Goal: Task Accomplishment & Management: Manage account settings

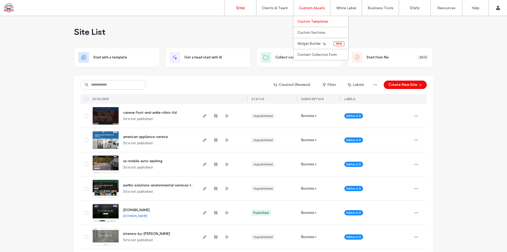
click at [321, 19] on link "Custom Templates" at bounding box center [322, 21] width 51 height 11
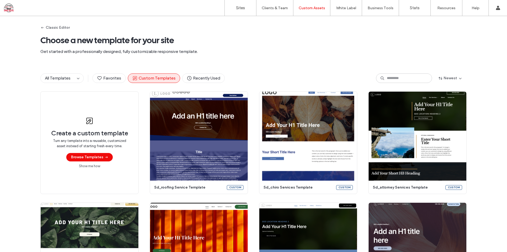
drag, startPoint x: 253, startPoint y: 51, endPoint x: 254, endPoint y: 53, distance: 2.7
click at [253, 50] on span "Get started with a professionally designed, fully customizable responsive templ…" at bounding box center [253, 52] width 426 height 6
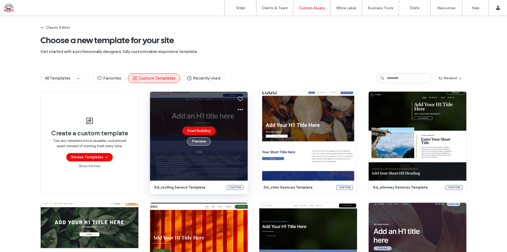
click at [199, 141] on button "Preview" at bounding box center [199, 141] width 24 height 8
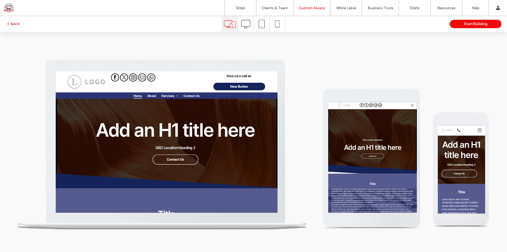
click at [20, 26] on button "BACK" at bounding box center [12, 24] width 13 height 6
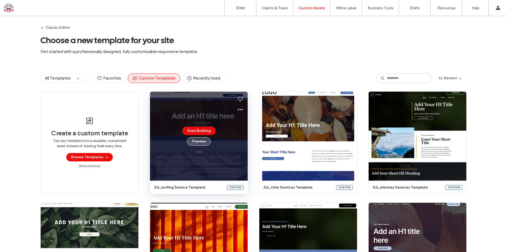
click at [196, 142] on button "Preview" at bounding box center [199, 141] width 24 height 8
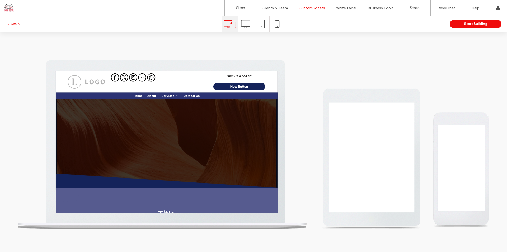
click at [245, 25] on icon at bounding box center [245, 24] width 9 height 9
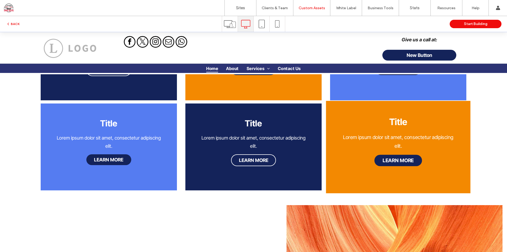
scroll to position [660, 0]
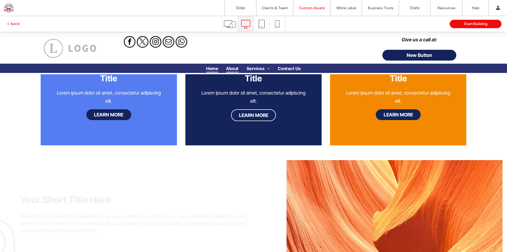
click at [227, 68] on span "About" at bounding box center [232, 68] width 12 height 8
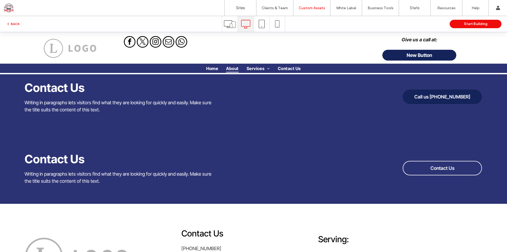
scroll to position [897, 0]
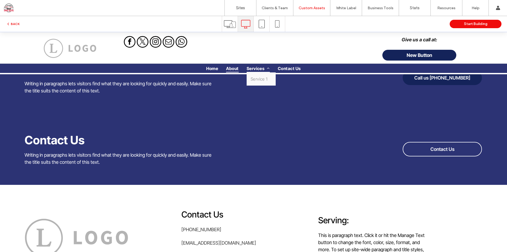
click at [251, 70] on span "Services" at bounding box center [257, 68] width 23 height 8
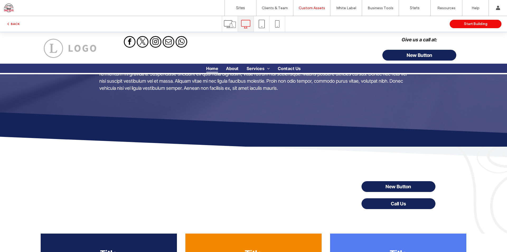
scroll to position [475, 0]
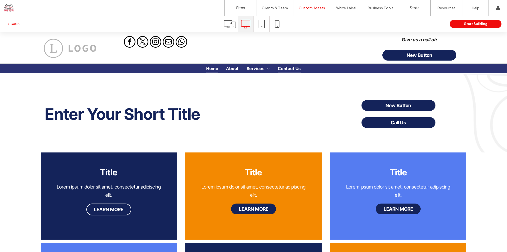
click at [284, 65] on span "Contact Us" at bounding box center [289, 68] width 23 height 8
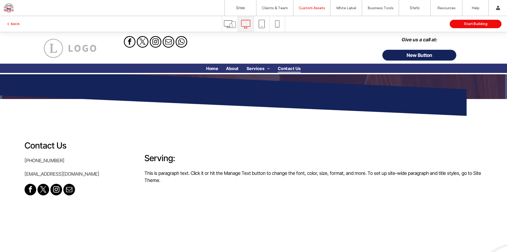
scroll to position [0, 0]
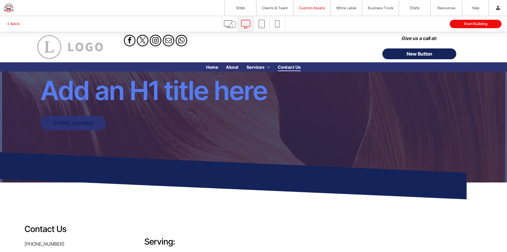
click at [232, 26] on icon at bounding box center [230, 24] width 12 height 12
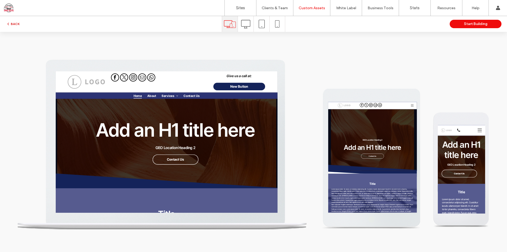
click at [13, 24] on button "BACK" at bounding box center [12, 24] width 13 height 6
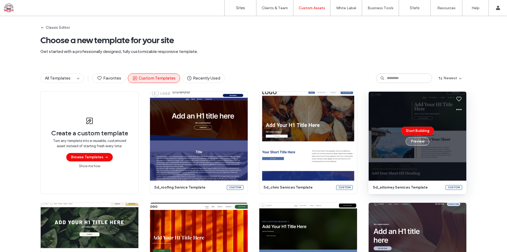
click at [413, 140] on button "Preview" at bounding box center [417, 141] width 24 height 8
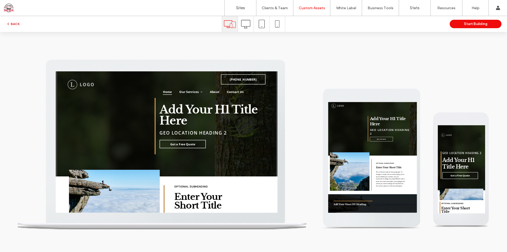
click at [15, 21] on button "BACK" at bounding box center [12, 24] width 13 height 6
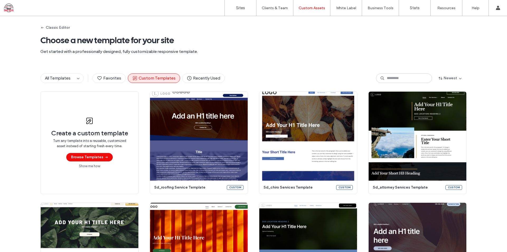
click at [236, 47] on div "Classic Editor Choose a new template for your site Get started with a professio…" at bounding box center [253, 40] width 426 height 49
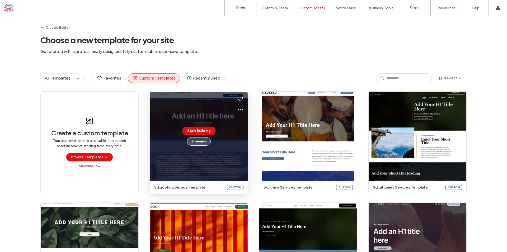
click at [200, 142] on button "Preview" at bounding box center [199, 141] width 24 height 8
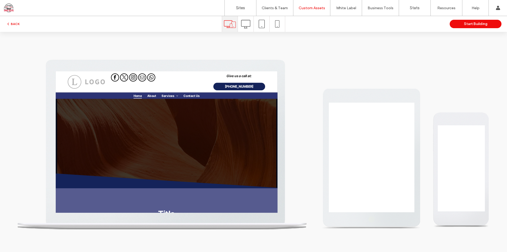
click at [245, 24] on icon at bounding box center [245, 24] width 9 height 9
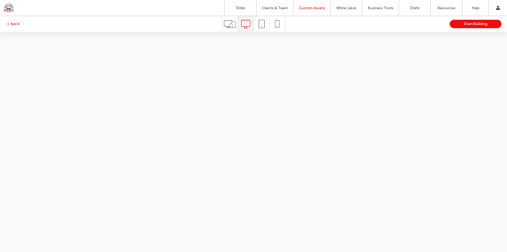
click at [245, 23] on icon at bounding box center [245, 24] width 9 height 9
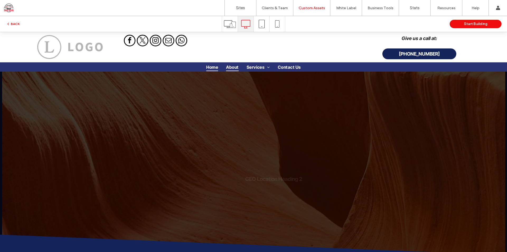
click at [232, 65] on span "About" at bounding box center [232, 67] width 12 height 8
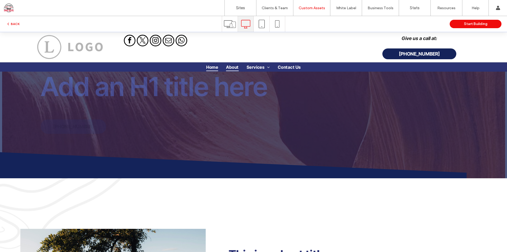
click at [211, 68] on span "Home" at bounding box center [212, 67] width 12 height 8
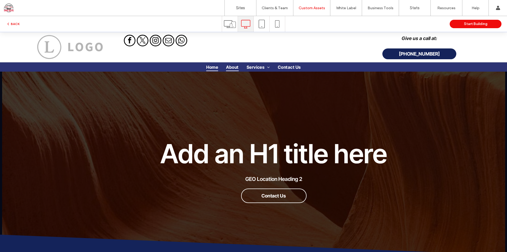
click at [231, 67] on span "About" at bounding box center [232, 67] width 12 height 8
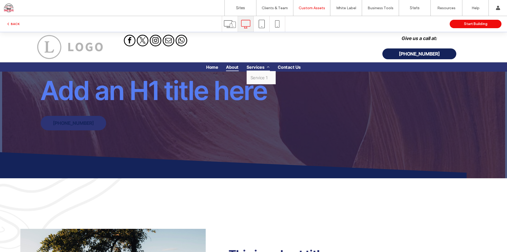
click at [252, 68] on span "Services" at bounding box center [257, 67] width 23 height 8
click at [250, 77] on span "Service 1" at bounding box center [258, 77] width 17 height 5
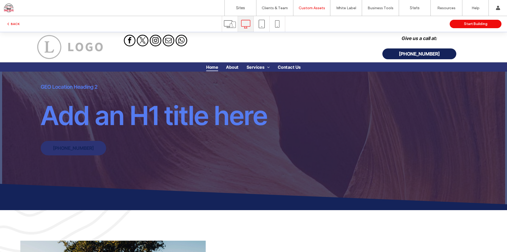
click at [211, 69] on span "Home" at bounding box center [212, 67] width 12 height 8
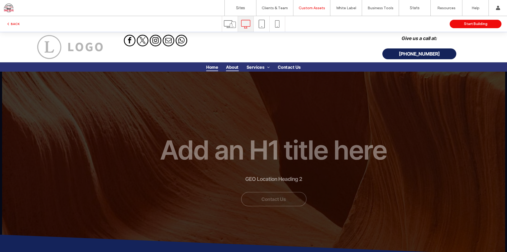
click at [234, 66] on span "About" at bounding box center [232, 67] width 12 height 8
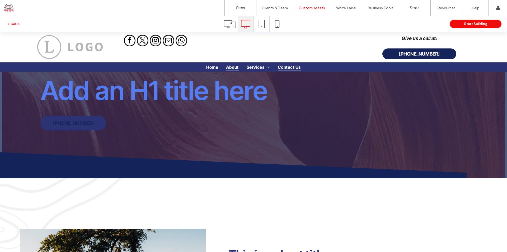
click at [282, 65] on span "Contact Us" at bounding box center [289, 67] width 23 height 8
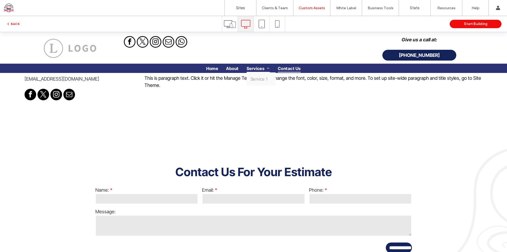
scroll to position [80, 0]
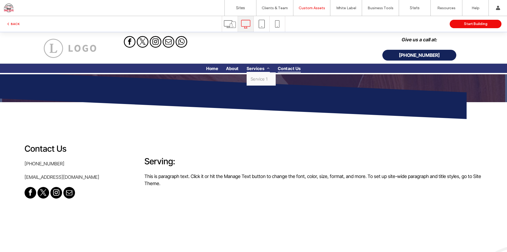
click at [255, 67] on span "Services" at bounding box center [257, 68] width 23 height 8
click at [255, 75] on link "Service 1" at bounding box center [260, 79] width 29 height 13
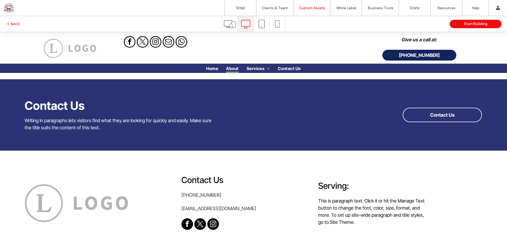
click at [231, 68] on span "About" at bounding box center [232, 68] width 12 height 8
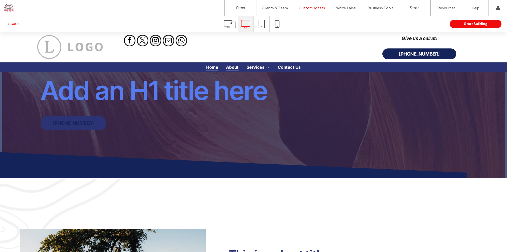
click at [210, 69] on span "Home" at bounding box center [212, 67] width 12 height 8
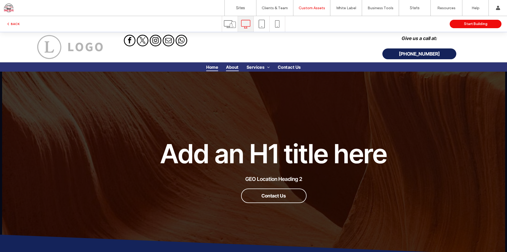
click at [232, 68] on span "About" at bounding box center [232, 67] width 12 height 8
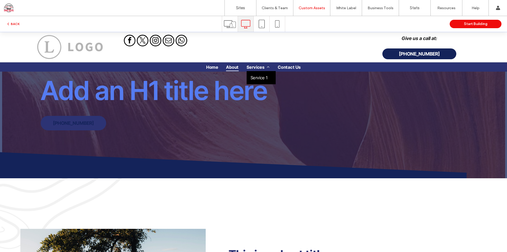
click at [252, 74] on link "Service 1" at bounding box center [260, 77] width 29 height 13
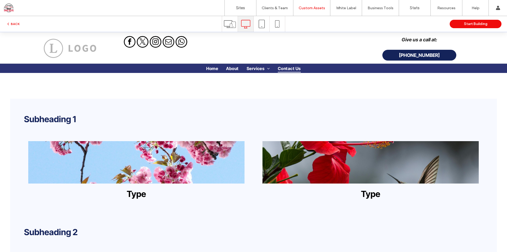
click at [285, 65] on span "Contact Us" at bounding box center [289, 68] width 23 height 8
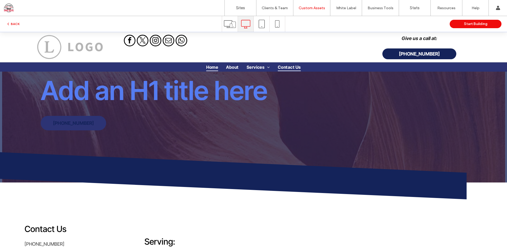
click at [207, 67] on span "Home" at bounding box center [212, 67] width 12 height 8
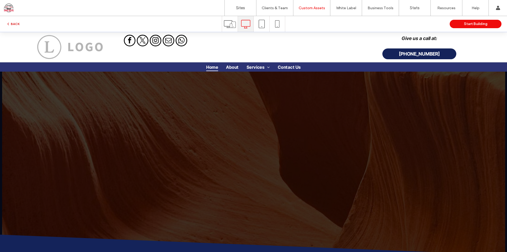
click at [17, 23] on button "BACK" at bounding box center [12, 24] width 13 height 6
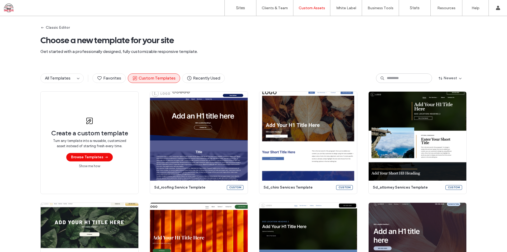
click at [223, 45] on span "Choose a new template for your site" at bounding box center [253, 40] width 426 height 11
click at [312, 34] on div "Classic Editor Choose a new template for your site Get started with a professio…" at bounding box center [253, 40] width 426 height 49
click at [292, 46] on div "Classic Editor Choose a new template for your site Get started with a professio…" at bounding box center [253, 40] width 426 height 49
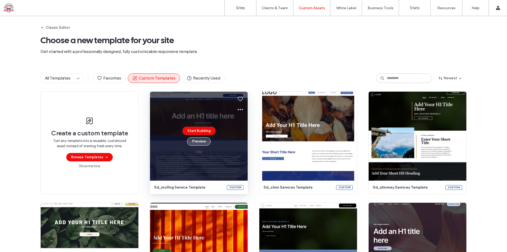
click at [197, 143] on button "Preview" at bounding box center [199, 141] width 24 height 8
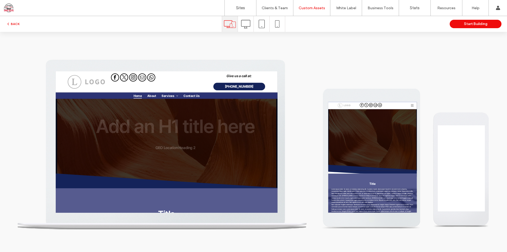
scroll to position [0, 0]
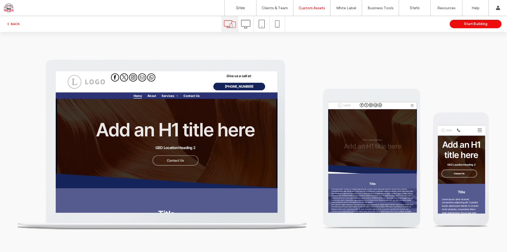
click at [192, 50] on div at bounding box center [253, 142] width 507 height 221
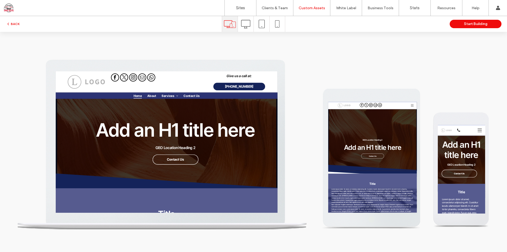
click at [247, 28] on use at bounding box center [245, 24] width 9 height 8
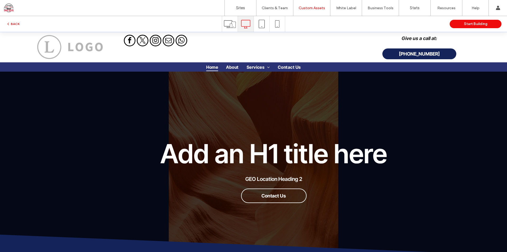
click at [227, 23] on icon at bounding box center [230, 24] width 12 height 12
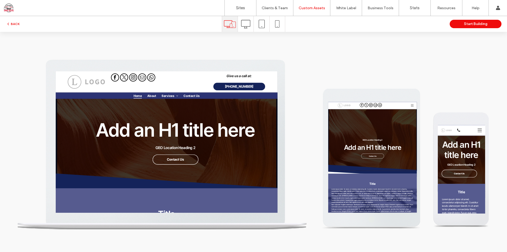
click at [178, 46] on div at bounding box center [253, 142] width 507 height 221
click at [245, 22] on icon at bounding box center [245, 24] width 9 height 9
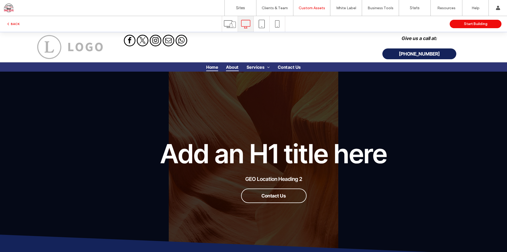
click at [227, 65] on span "About" at bounding box center [232, 67] width 12 height 8
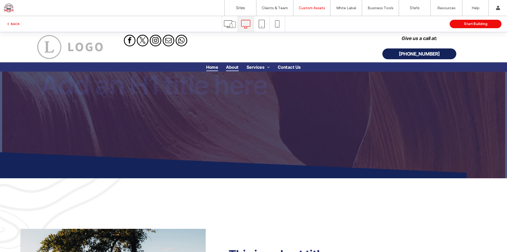
click at [208, 67] on span "Home" at bounding box center [212, 67] width 12 height 8
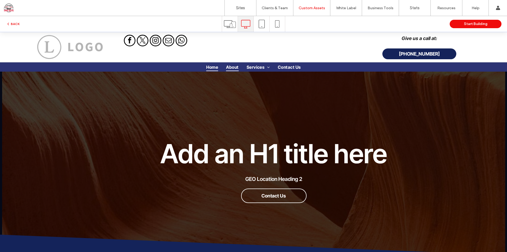
click at [234, 69] on span "About" at bounding box center [232, 67] width 12 height 8
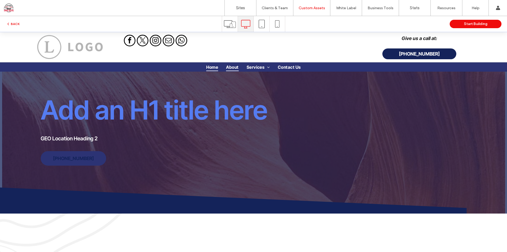
click at [210, 67] on span "Home" at bounding box center [212, 67] width 12 height 8
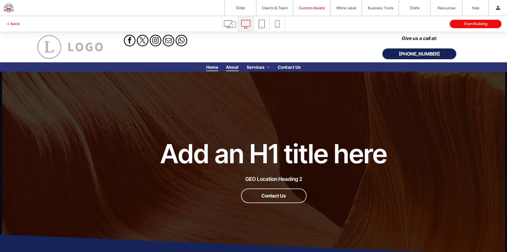
click at [228, 65] on span "About" at bounding box center [232, 67] width 12 height 8
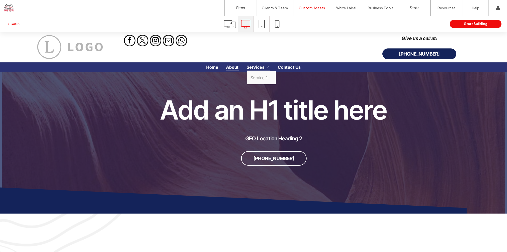
click at [254, 66] on span "Services" at bounding box center [257, 67] width 23 height 8
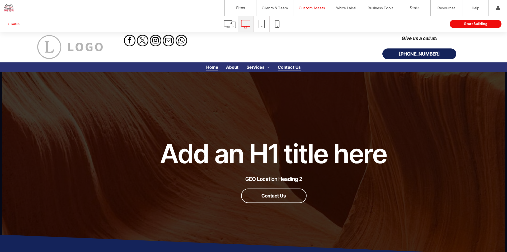
click at [287, 66] on span "Contact Us" at bounding box center [289, 67] width 23 height 8
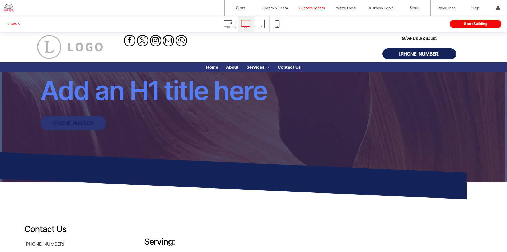
click at [209, 66] on span "Home" at bounding box center [212, 67] width 12 height 8
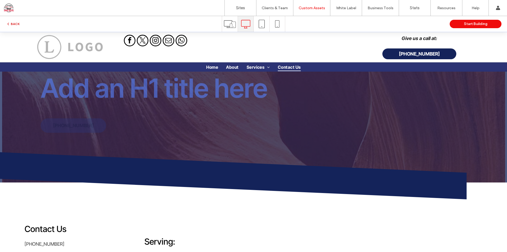
click at [16, 25] on button "BACK" at bounding box center [12, 24] width 13 height 6
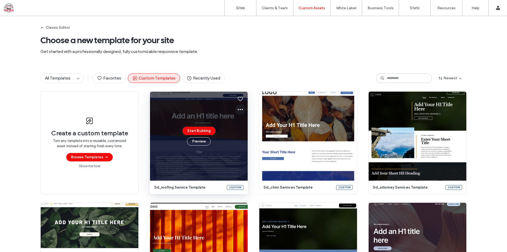
click at [237, 109] on icon at bounding box center [240, 110] width 6 height 6
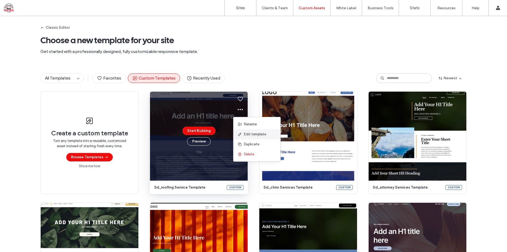
click at [251, 135] on span "Edit template" at bounding box center [255, 134] width 22 height 5
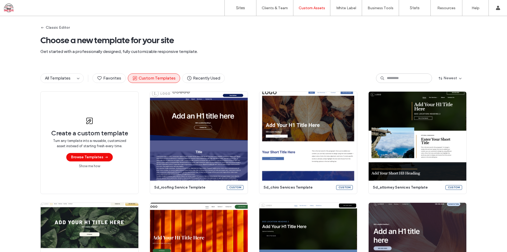
click at [287, 67] on div "All Templates Favorites Custom Templates Recently Used Newest" at bounding box center [253, 78] width 426 height 26
click at [258, 77] on div "All Templates Favorites Custom Templates Recently Used Newest" at bounding box center [253, 78] width 426 height 9
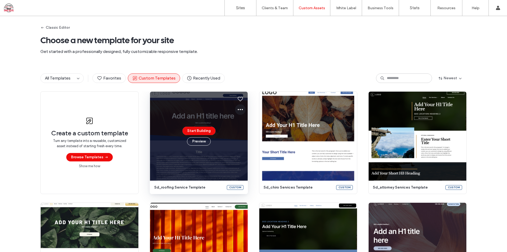
click at [240, 110] on use at bounding box center [239, 109] width 5 height 1
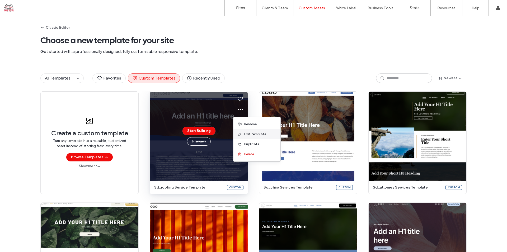
click at [261, 135] on span "Edit template" at bounding box center [255, 134] width 22 height 5
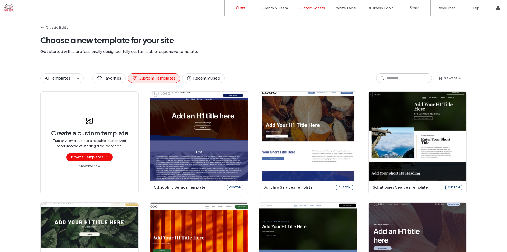
click at [234, 10] on link "Sites" at bounding box center [240, 8] width 31 height 16
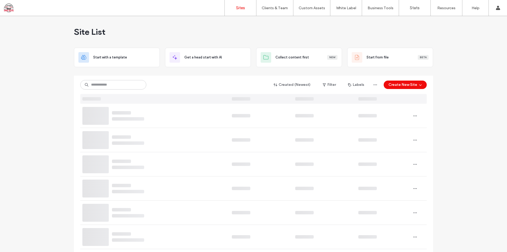
click at [148, 39] on div "Site List" at bounding box center [253, 32] width 359 height 32
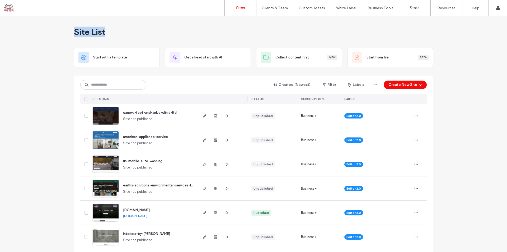
drag, startPoint x: 64, startPoint y: 27, endPoint x: 118, endPoint y: 27, distance: 54.6
click at [117, 29] on div "Site List" at bounding box center [253, 32] width 359 height 32
drag, startPoint x: 113, startPoint y: 33, endPoint x: 61, endPoint y: 31, distance: 51.2
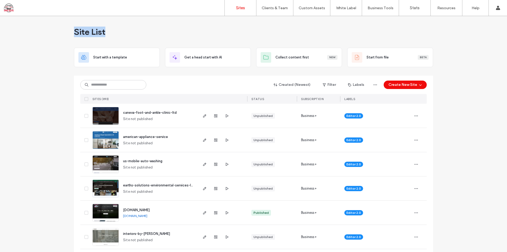
click at [117, 87] on input at bounding box center [113, 84] width 66 height 9
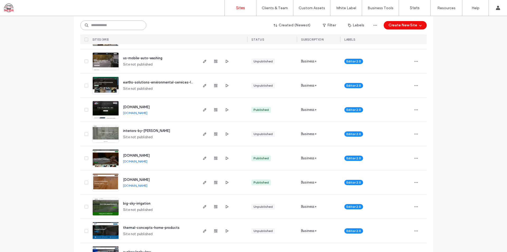
scroll to position [132, 0]
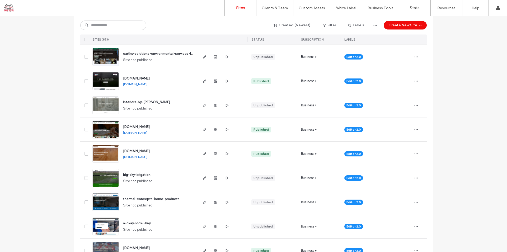
click at [134, 77] on span "[DOMAIN_NAME]" at bounding box center [136, 79] width 27 height 4
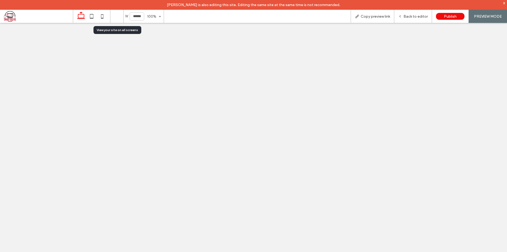
click at [119, 14] on icon at bounding box center [117, 16] width 10 height 10
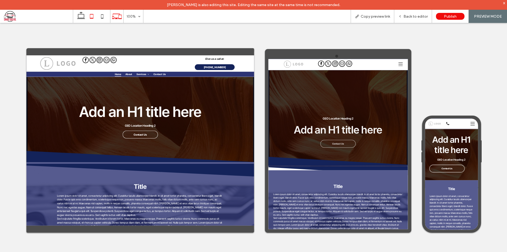
click at [88, 18] on icon at bounding box center [91, 16] width 11 height 11
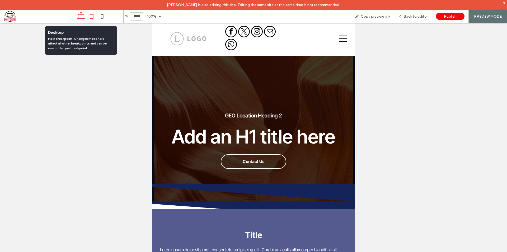
click at [79, 15] on icon at bounding box center [81, 16] width 11 height 11
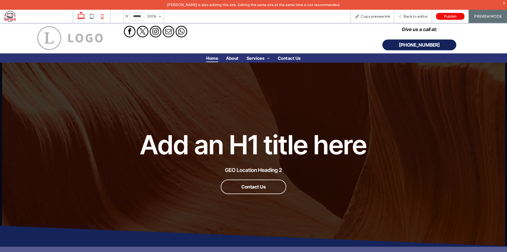
click at [99, 16] on icon at bounding box center [102, 16] width 11 height 11
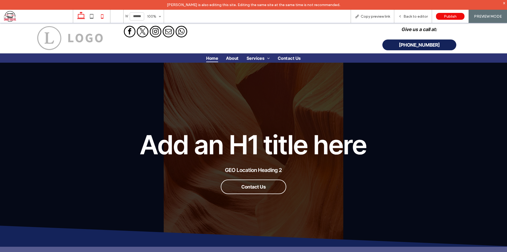
type input "*****"
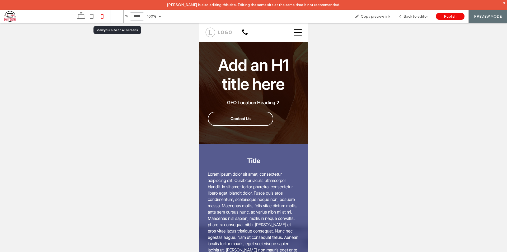
click at [113, 16] on icon at bounding box center [117, 16] width 10 height 10
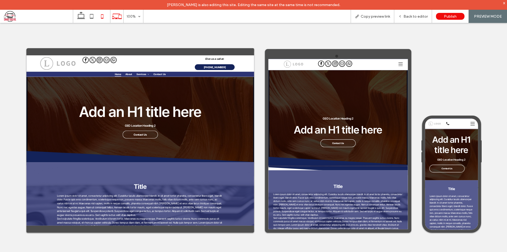
click at [98, 16] on icon at bounding box center [102, 16] width 11 height 11
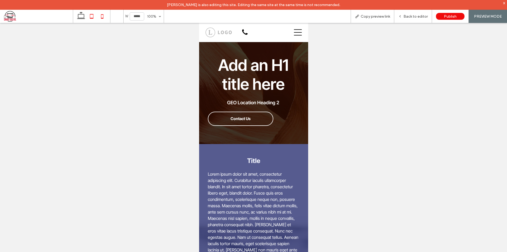
click at [86, 15] on icon at bounding box center [91, 16] width 11 height 11
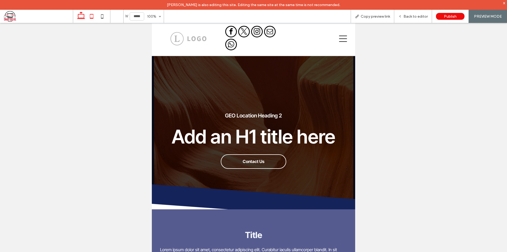
click at [78, 17] on use at bounding box center [81, 15] width 8 height 7
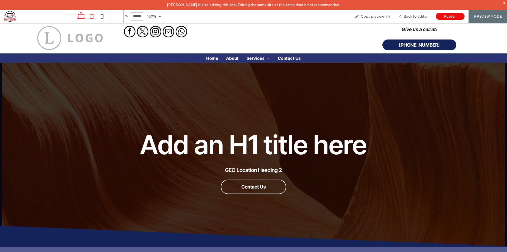
click at [91, 16] on icon at bounding box center [91, 16] width 11 height 11
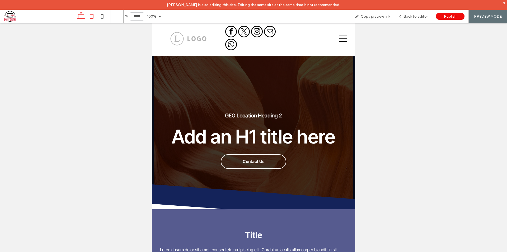
click at [81, 14] on icon at bounding box center [81, 16] width 11 height 11
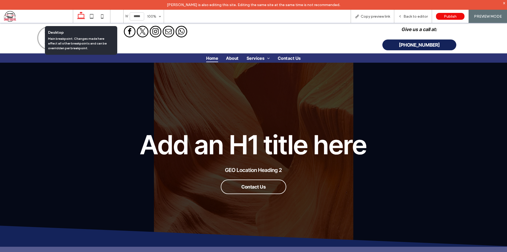
type input "******"
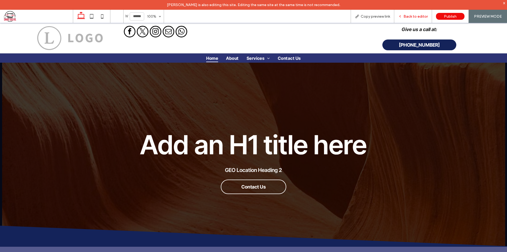
click at [407, 17] on span "Back to editor" at bounding box center [415, 16] width 24 height 4
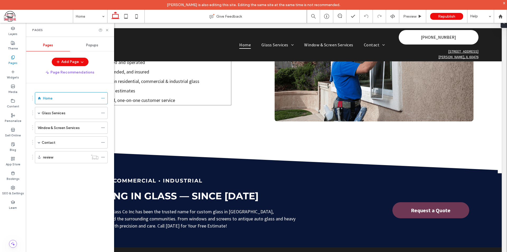
scroll to position [660, 0]
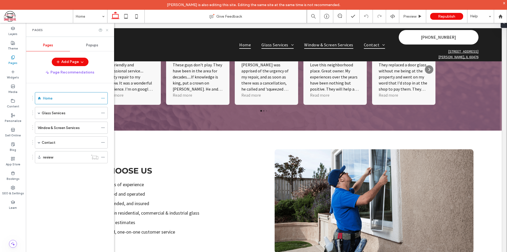
click at [106, 29] on use at bounding box center [107, 30] width 2 height 2
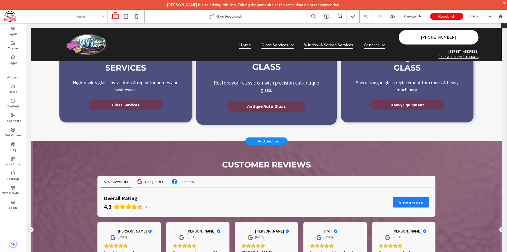
scroll to position [466, 0]
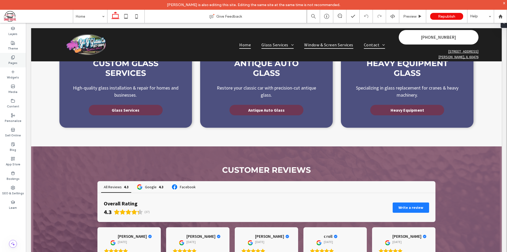
click at [13, 60] on label "Pages" at bounding box center [12, 63] width 9 height 6
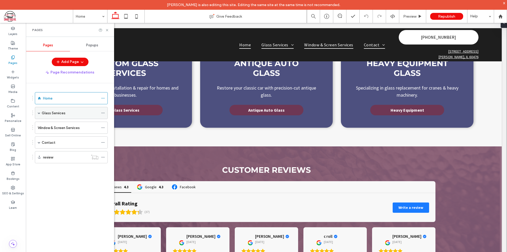
click at [39, 113] on span at bounding box center [39, 113] width 3 height 3
click at [67, 117] on div "Glass Services" at bounding box center [70, 113] width 57 height 12
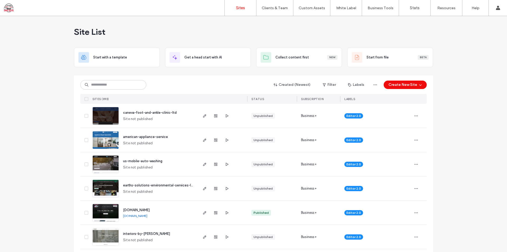
click at [163, 37] on div "Site List" at bounding box center [253, 32] width 359 height 32
drag, startPoint x: 117, startPoint y: 33, endPoint x: 2, endPoint y: 10, distance: 116.5
click at [117, 33] on div "Site List" at bounding box center [253, 32] width 359 height 32
click at [117, 34] on div "Site List" at bounding box center [253, 32] width 359 height 32
